Goal: Information Seeking & Learning: Learn about a topic

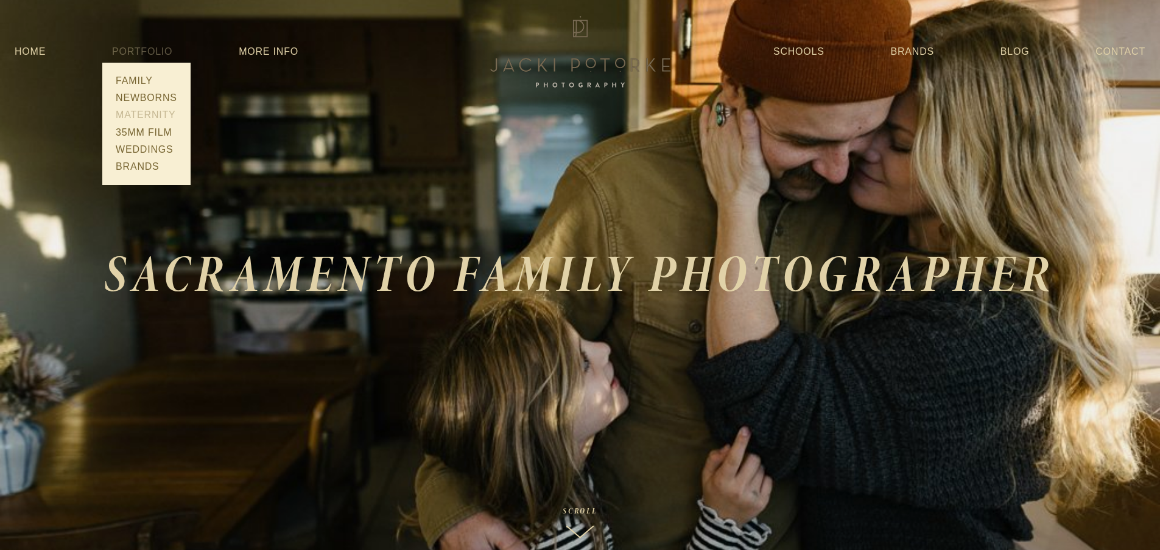
click at [156, 112] on link "Maternity" at bounding box center [146, 115] width 69 height 17
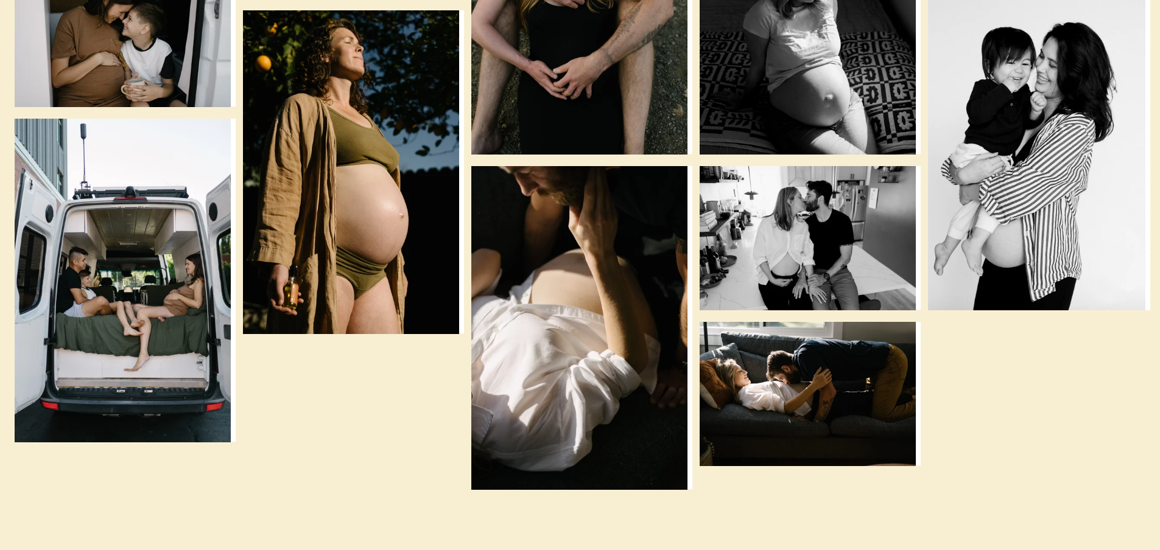
scroll to position [1948, 0]
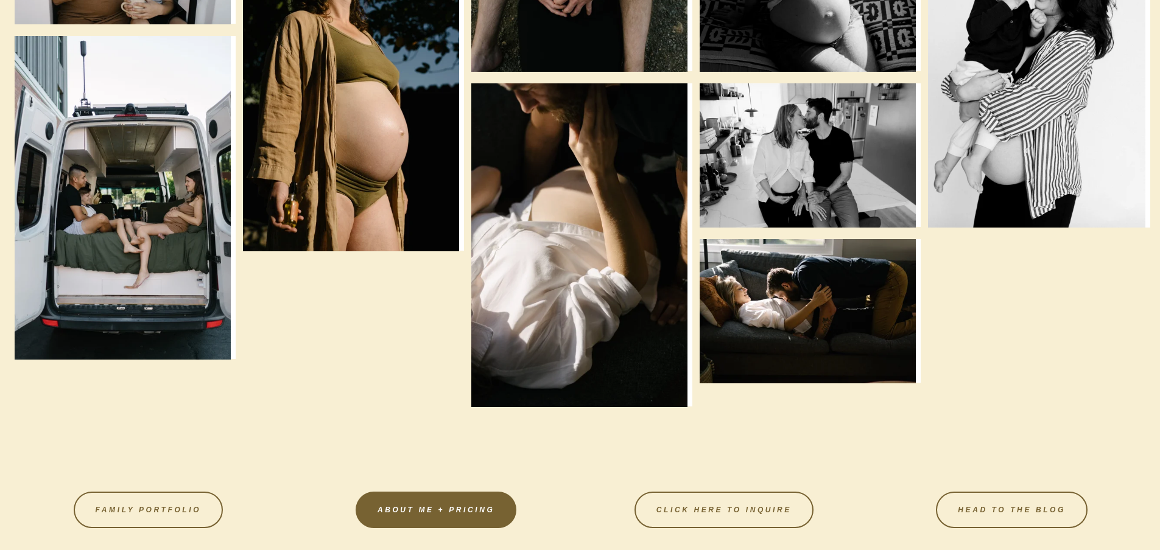
click at [382, 515] on link "About Me + Pricing" at bounding box center [436, 510] width 161 height 37
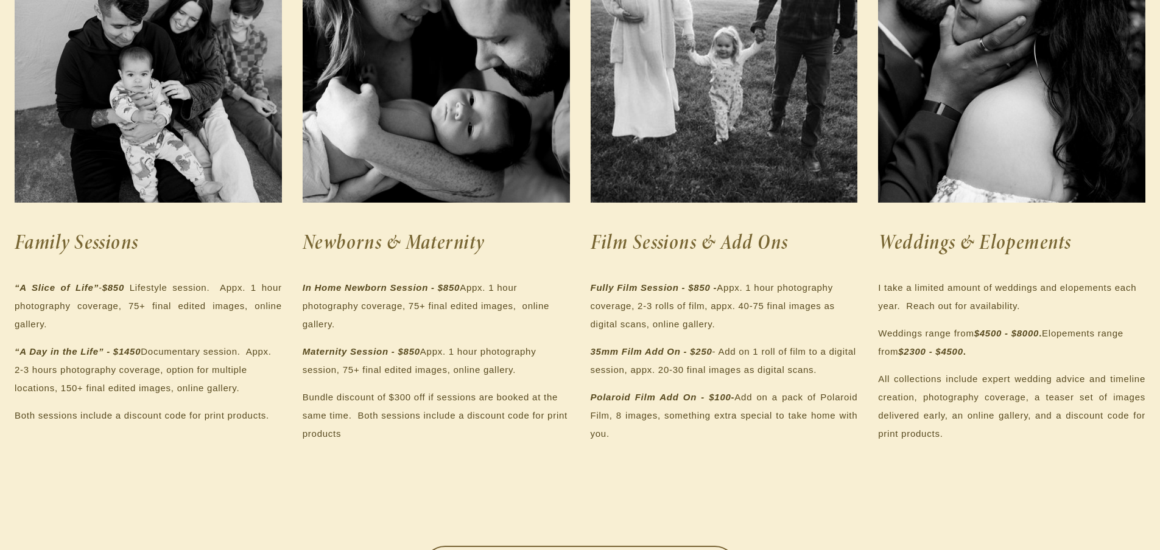
scroll to position [304, 0]
